Goal: Check status: Check status

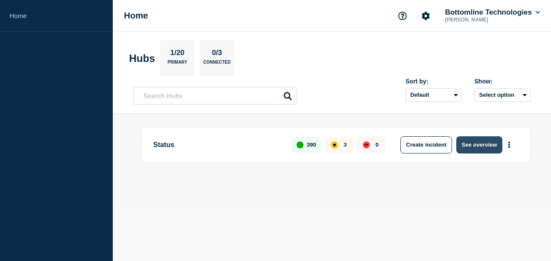
drag, startPoint x: 470, startPoint y: 140, endPoint x: 459, endPoint y: 141, distance: 10.8
click at [470, 140] on button "See overview" at bounding box center [479, 144] width 46 height 17
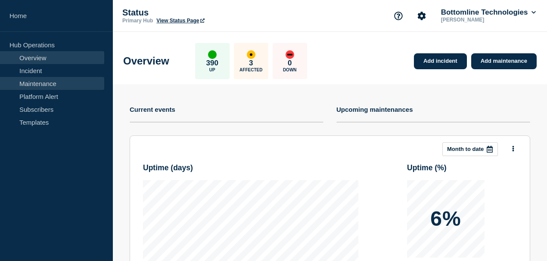
click at [31, 82] on link "Maintenance" at bounding box center [52, 83] width 104 height 13
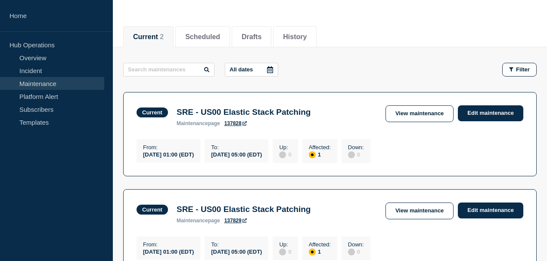
scroll to position [114, 0]
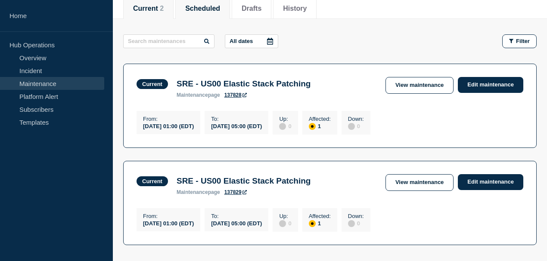
click at [210, 13] on li "Scheduled" at bounding box center [202, 8] width 55 height 21
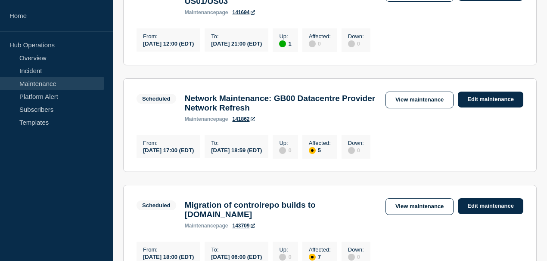
scroll to position [430, 0]
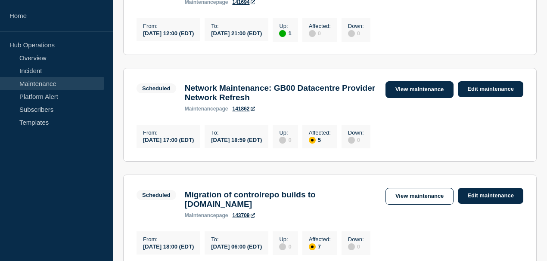
click at [429, 98] on link "View maintenance" at bounding box center [419, 89] width 68 height 17
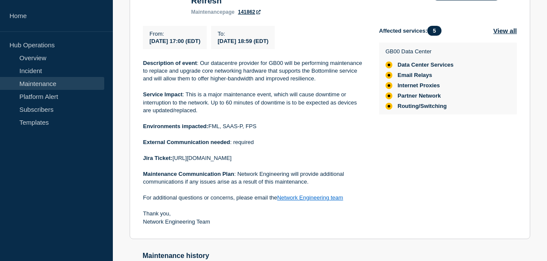
scroll to position [229, 0]
